Goal: Book appointment/travel/reservation

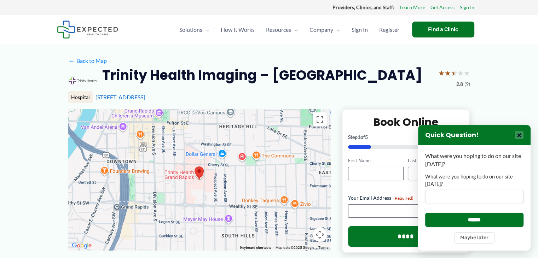
click at [521, 136] on button "×" at bounding box center [519, 135] width 8 height 8
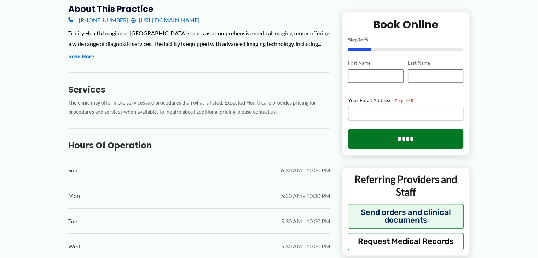
scroll to position [259, 0]
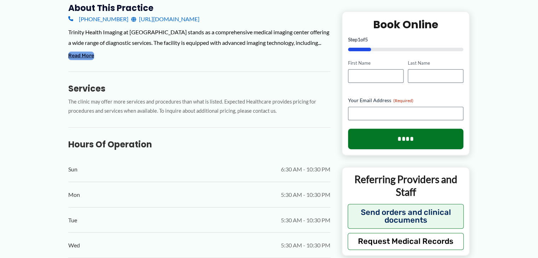
click at [87, 60] on button "Read More" at bounding box center [81, 56] width 26 height 8
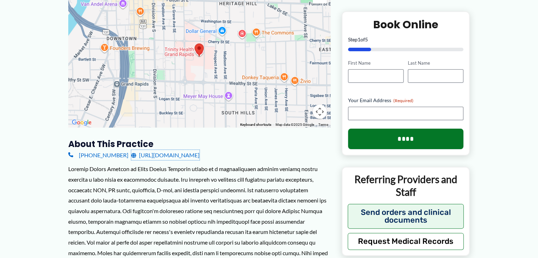
scroll to position [116, 0]
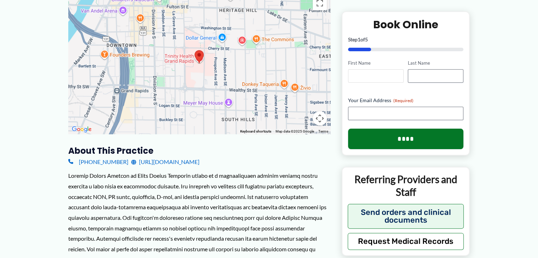
click at [370, 74] on input "First Name" at bounding box center [376, 75] width 56 height 13
